Goal: Communication & Community: Ask a question

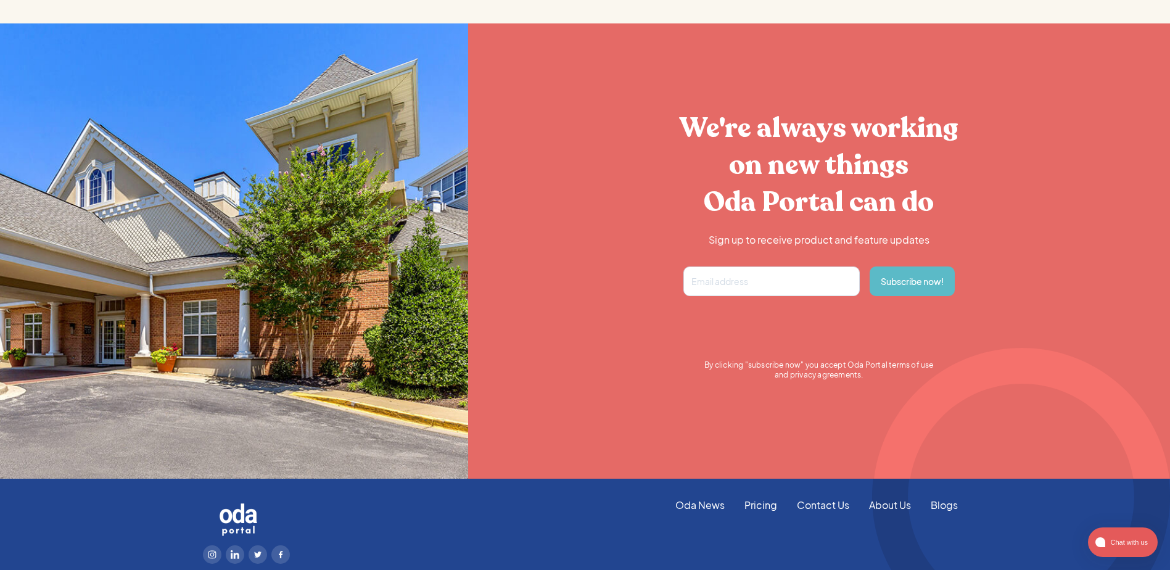
scroll to position [2323, 0]
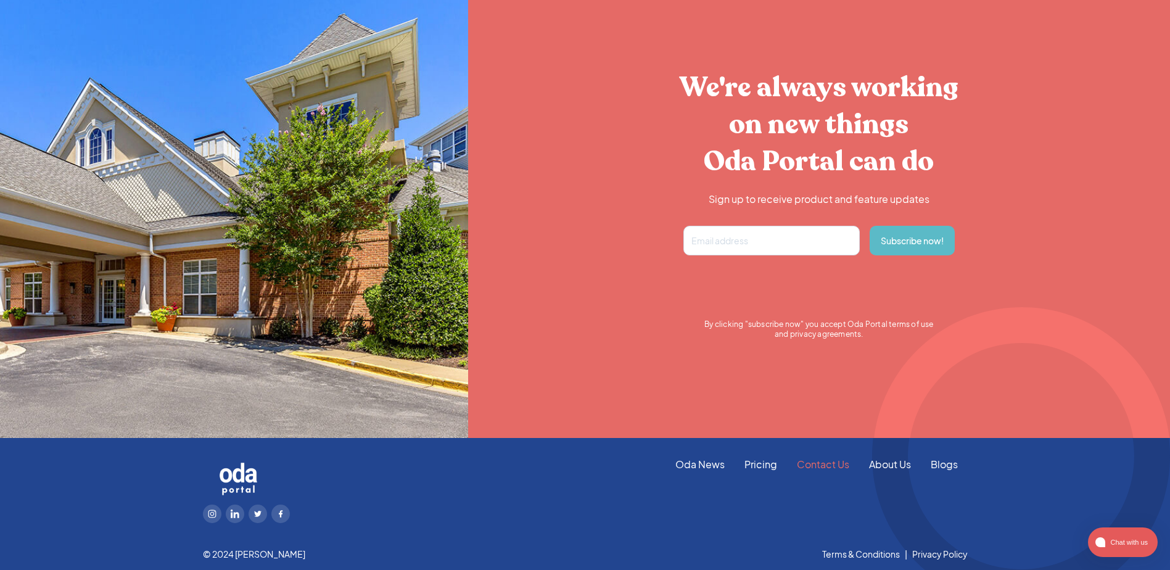
click at [811, 466] on link "Contact Us" at bounding box center [823, 465] width 72 height 14
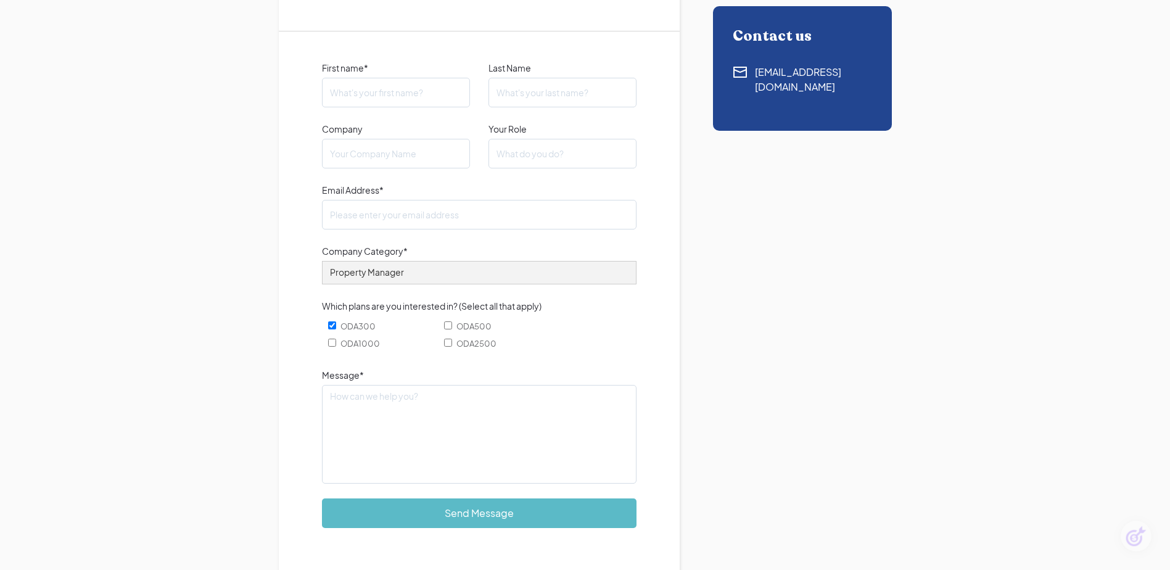
scroll to position [185, 0]
click at [381, 94] on input "First name*" at bounding box center [396, 94] width 148 height 30
type input "[PERSON_NAME]"
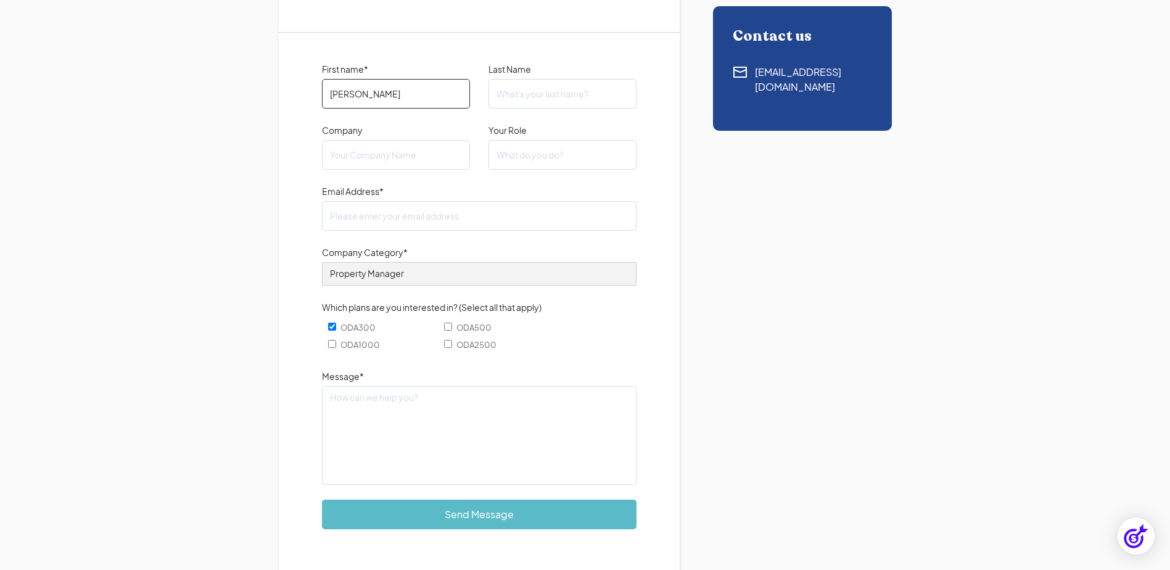
type input "[PERSON_NAME]"
type input "Bridge Property Management- [GEOGRAPHIC_DATA]"
type input "[PERSON_NAME][EMAIL_ADDRESS][PERSON_NAME][DOMAIN_NAME]"
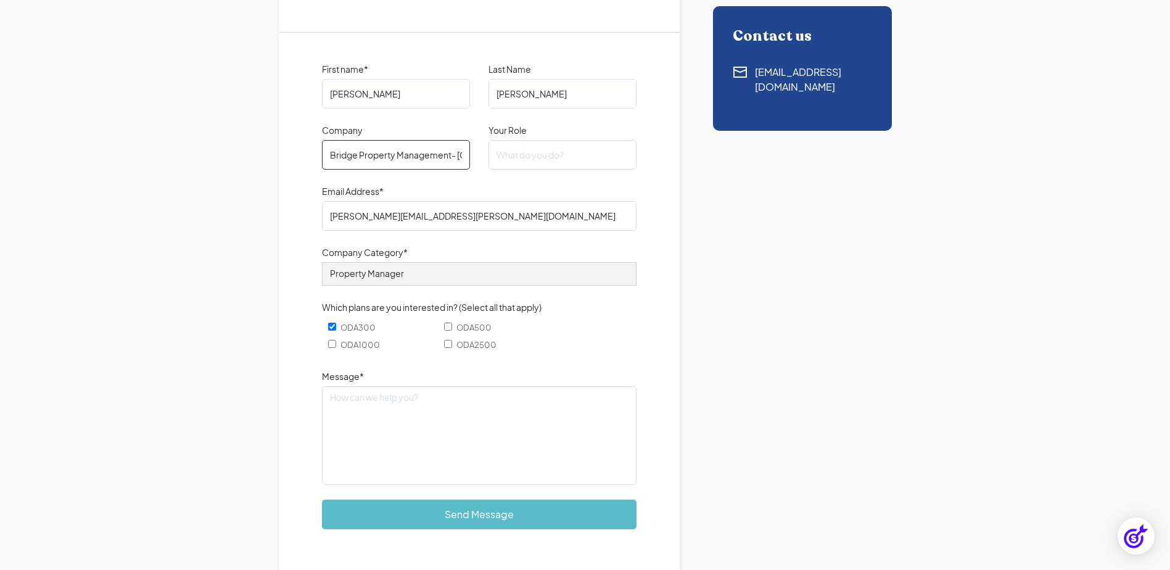
scroll to position [0, 35]
drag, startPoint x: 452, startPoint y: 158, endPoint x: 476, endPoint y: 159, distance: 24.1
click at [476, 159] on div "Company Bridge Property Management- [GEOGRAPHIC_DATA] Your Role" at bounding box center [479, 146] width 315 height 46
type input "Bridge Property Management"
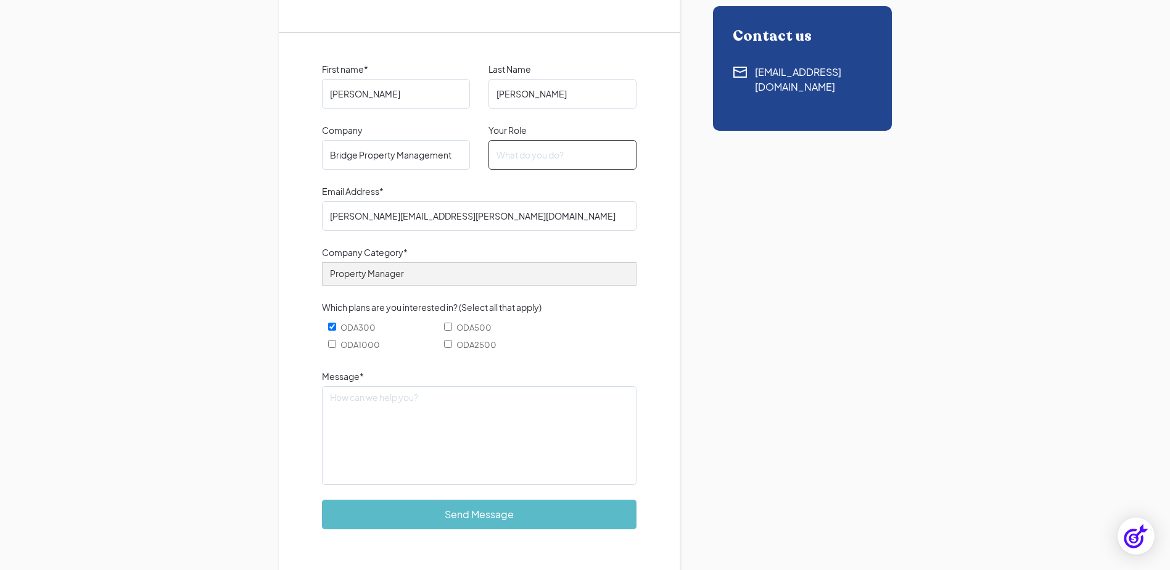
click at [503, 154] on input "Your Role" at bounding box center [563, 155] width 148 height 30
type input "Marketing"
click at [404, 276] on select "Property Manager Builder Realtor Photographer Retail Other" at bounding box center [479, 273] width 315 height 23
click at [322, 262] on select "Property Manager Builder Realtor Photographer Retail Other" at bounding box center [479, 273] width 315 height 23
click at [332, 327] on input "ODA300" at bounding box center [332, 327] width 8 height 8
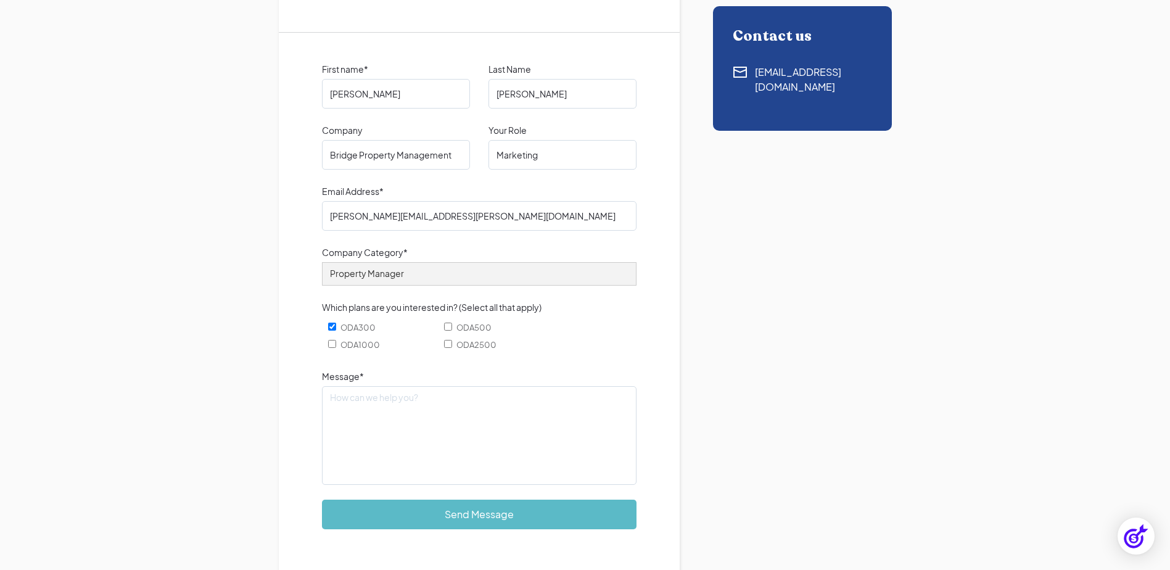
checkbox input "false"
click at [413, 403] on textarea "Message*" at bounding box center [479, 435] width 315 height 99
drag, startPoint x: 348, startPoint y: 403, endPoint x: 347, endPoint y: 414, distance: 11.9
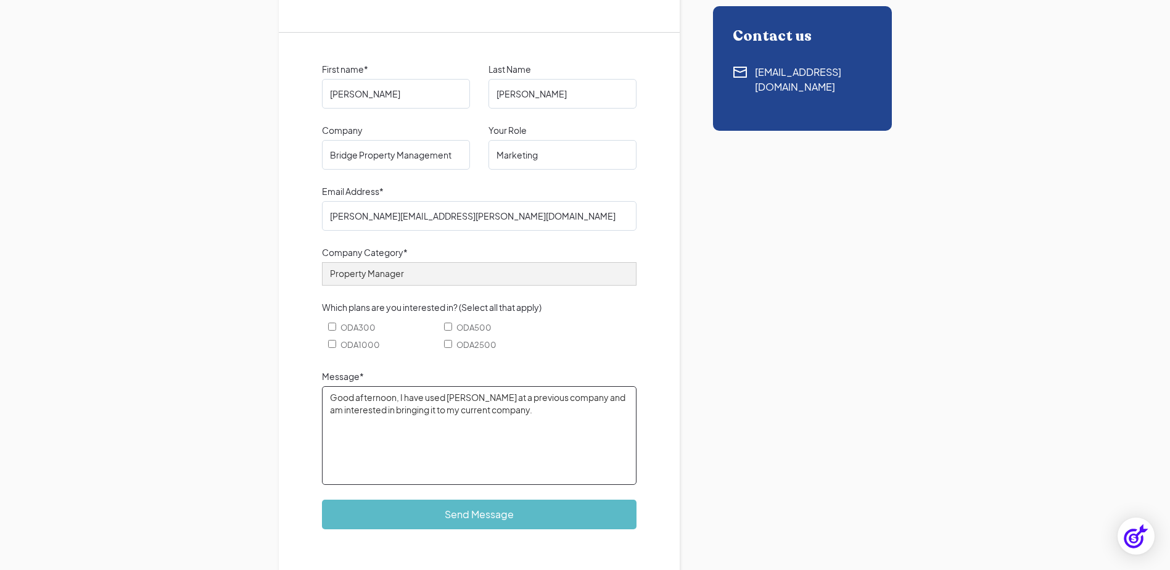
click at [561, 419] on textarea "Good afternoon, I have used [PERSON_NAME] at a previous company and am interest…" at bounding box center [479, 435] width 315 height 99
type textarea "Good afternoon, I have used [PERSON_NAME] at a previous company and am interest…"
